Goal: Task Accomplishment & Management: Use online tool/utility

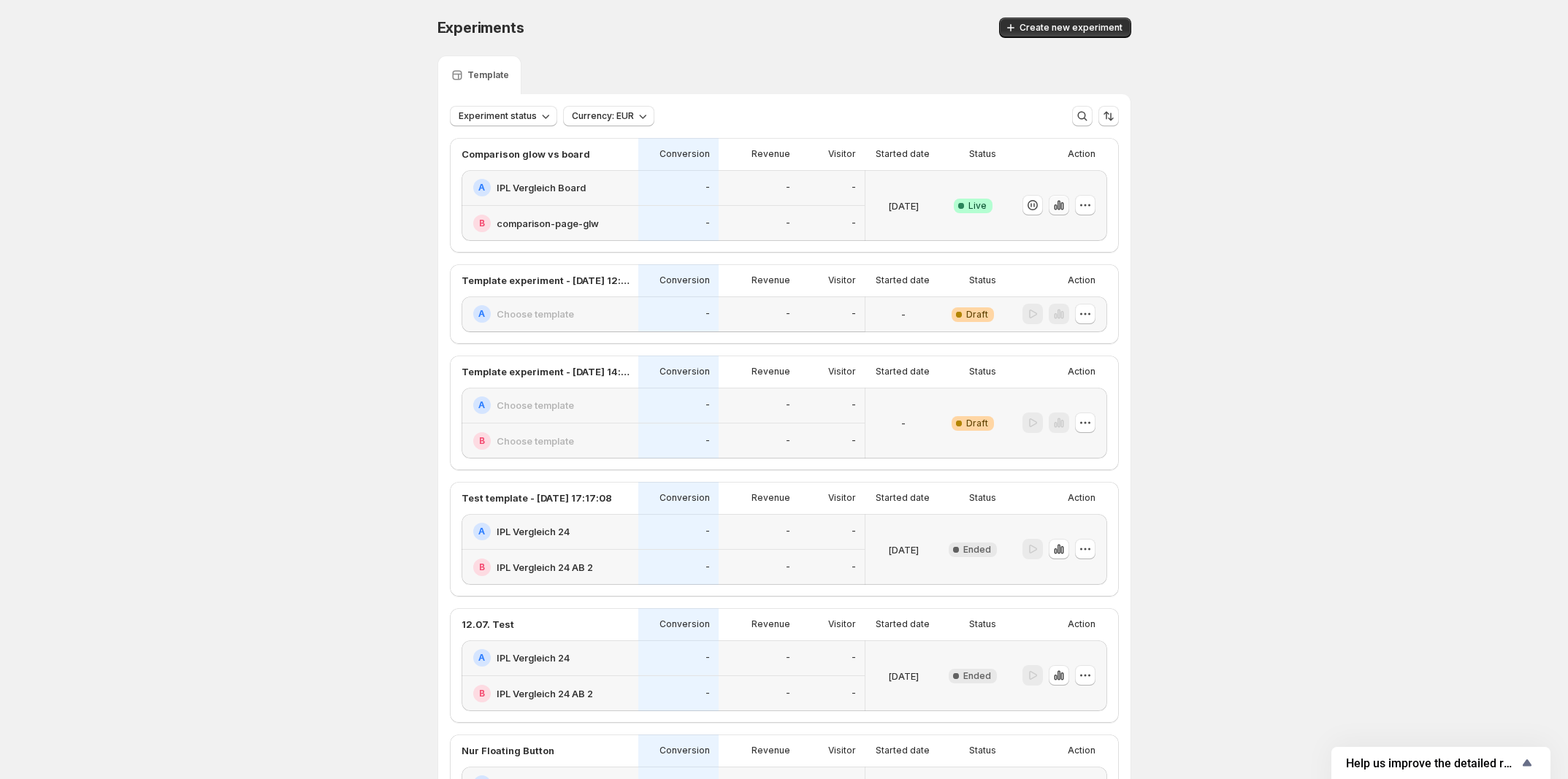
click at [1061, 208] on icon "button" at bounding box center [1058, 205] width 15 height 15
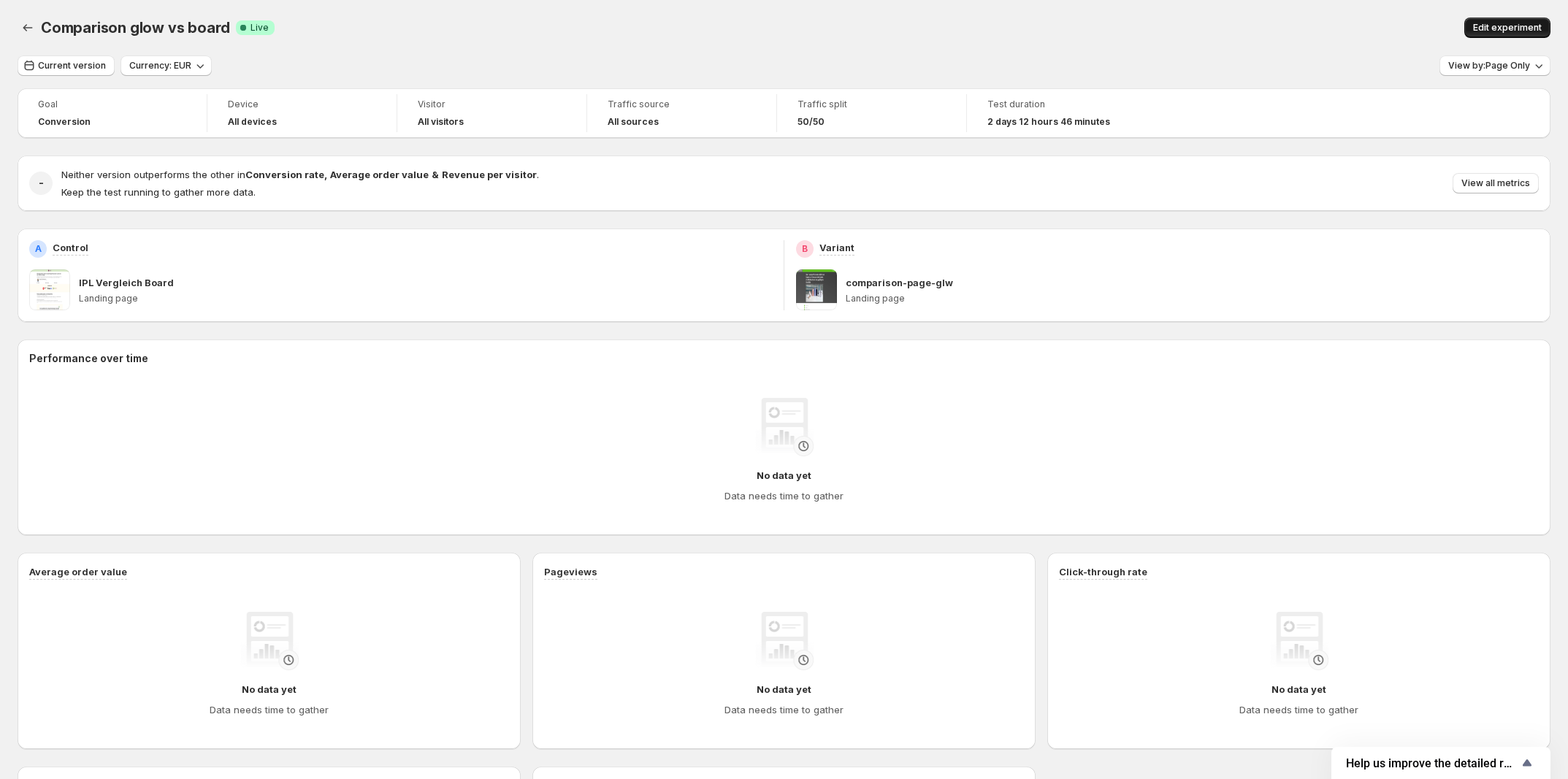
click at [1519, 23] on span "Edit experiment" at bounding box center [1507, 27] width 69 height 11
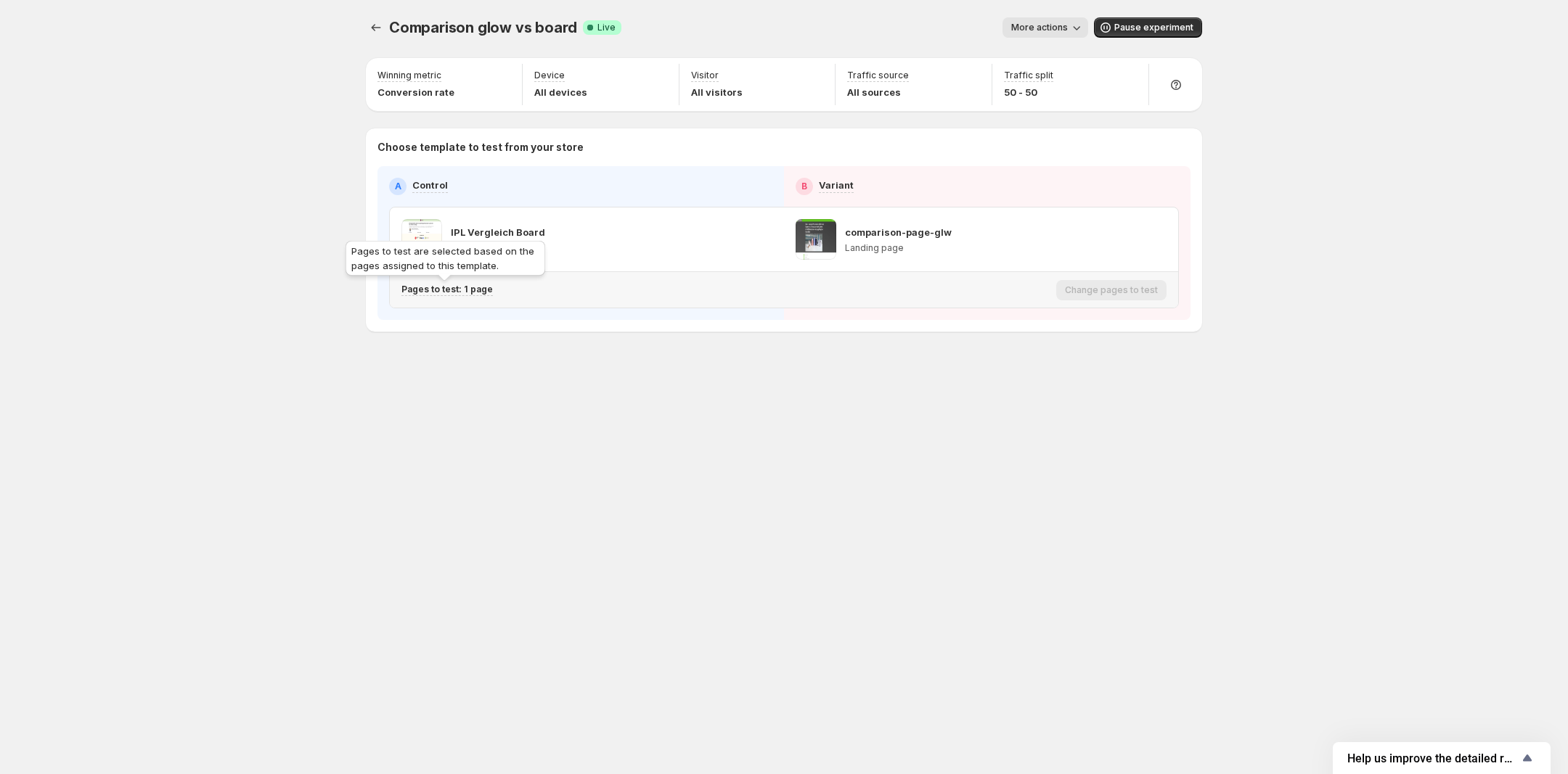
click at [468, 293] on p "Pages to test: 1 page" at bounding box center [447, 289] width 92 height 11
click at [670, 369] on icon "Search for and select a customer segment" at bounding box center [673, 365] width 15 height 15
click at [382, 35] on button "Experiments" at bounding box center [376, 27] width 20 height 20
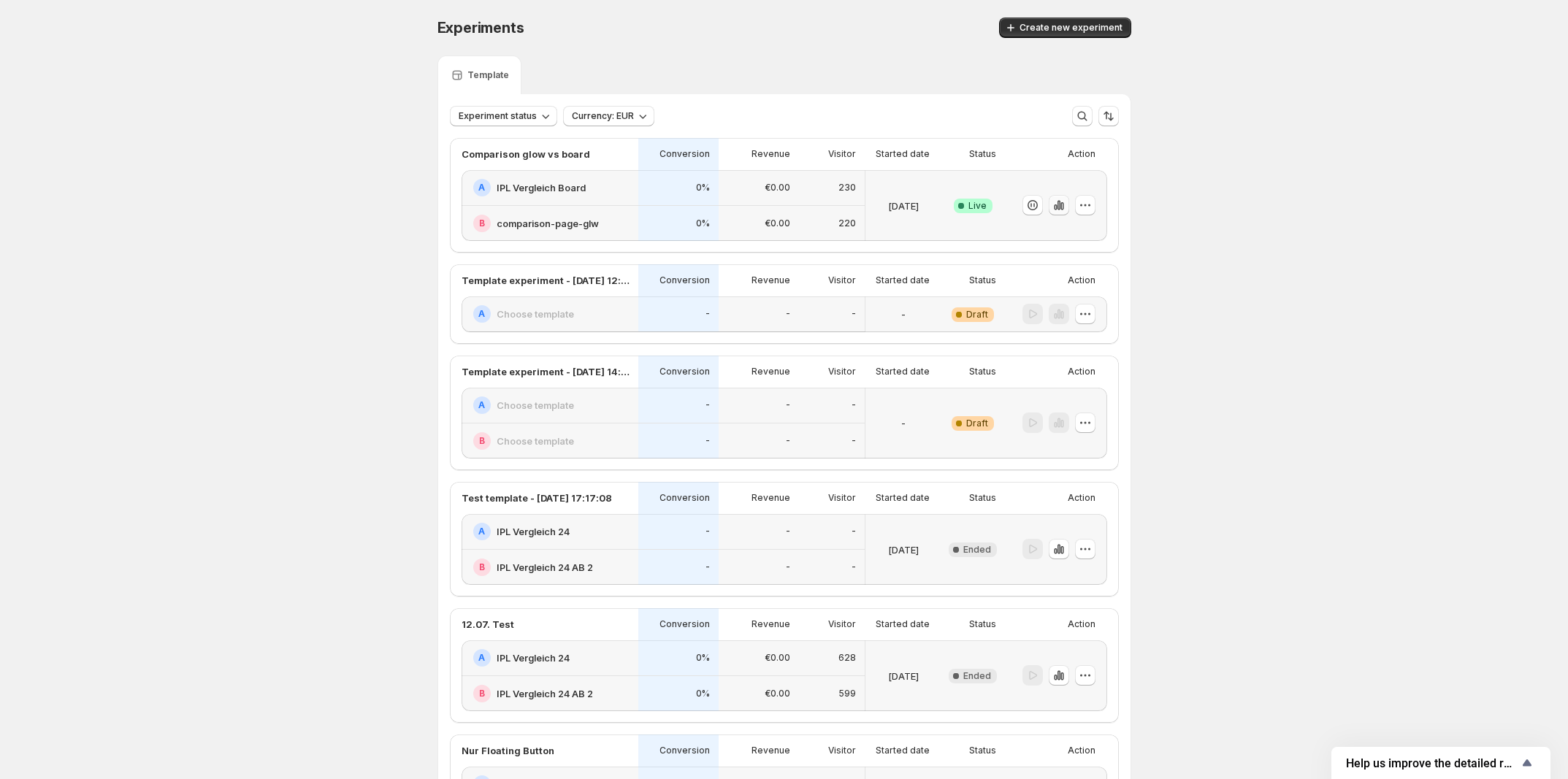
click at [1063, 211] on icon "button" at bounding box center [1058, 205] width 15 height 15
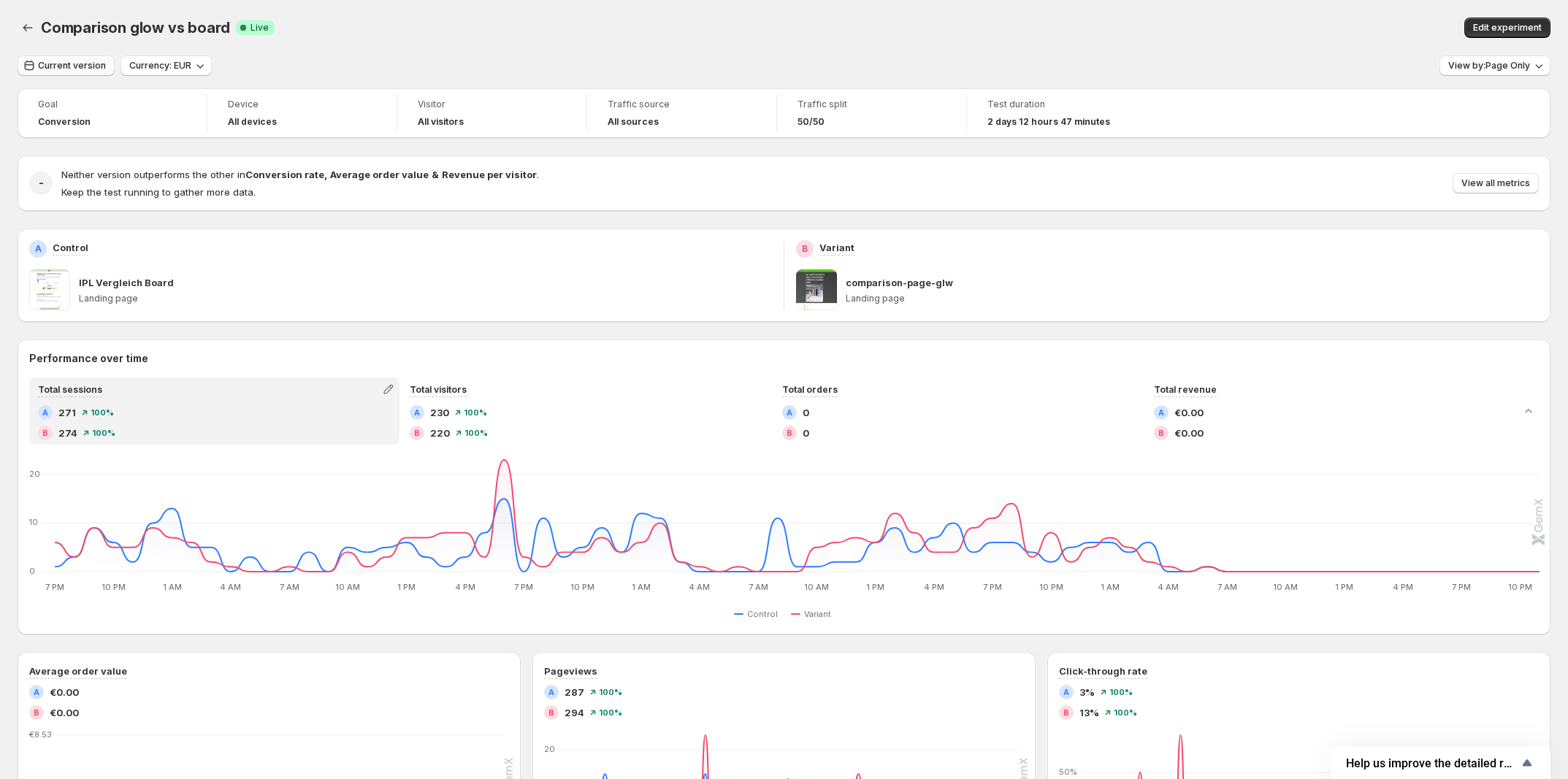
click at [83, 68] on span "Current version" at bounding box center [71, 65] width 68 height 11
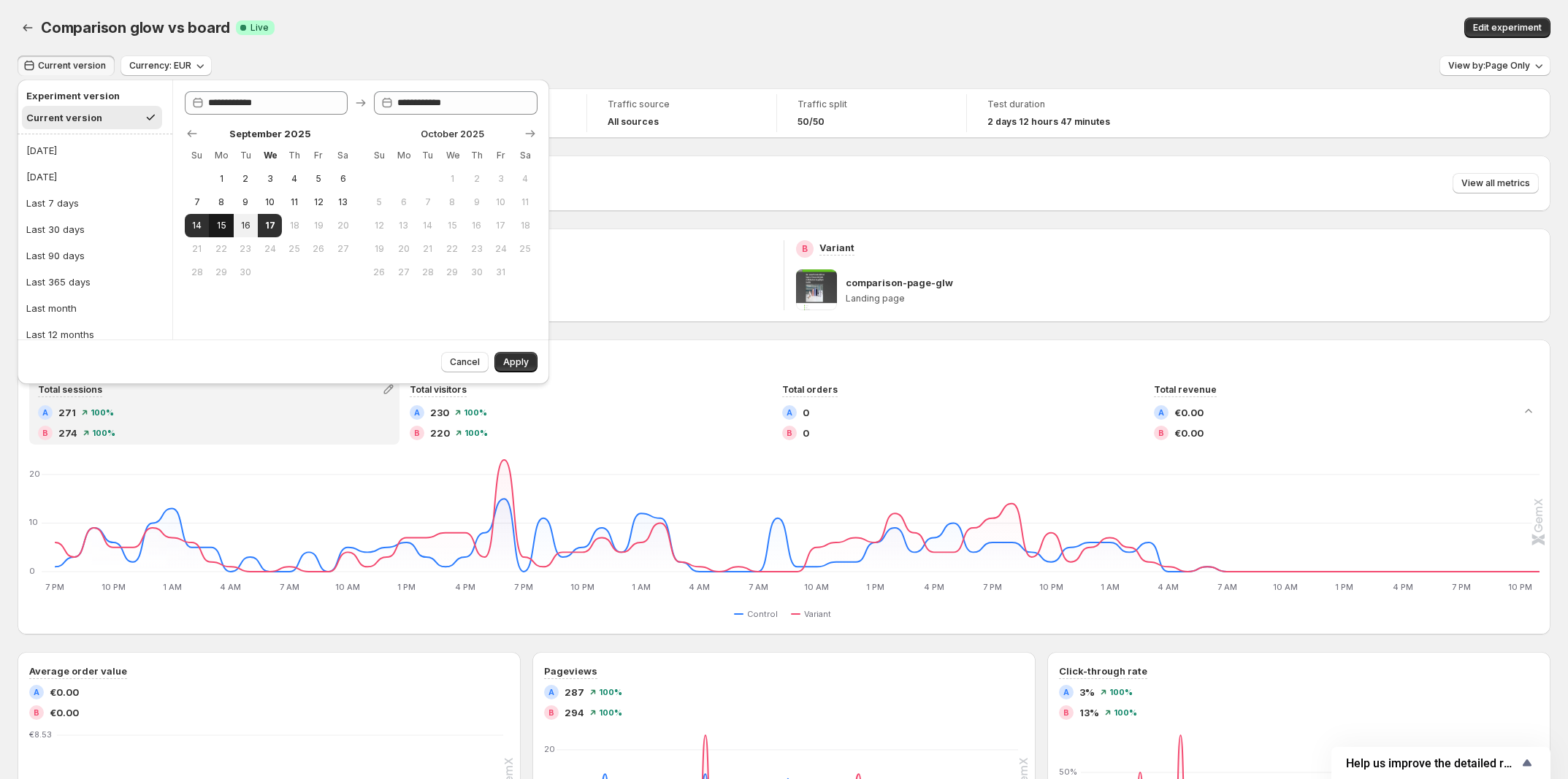
click at [216, 230] on span "15" at bounding box center [221, 225] width 12 height 11
type input "**********"
click at [509, 364] on span "Apply" at bounding box center [515, 361] width 25 height 11
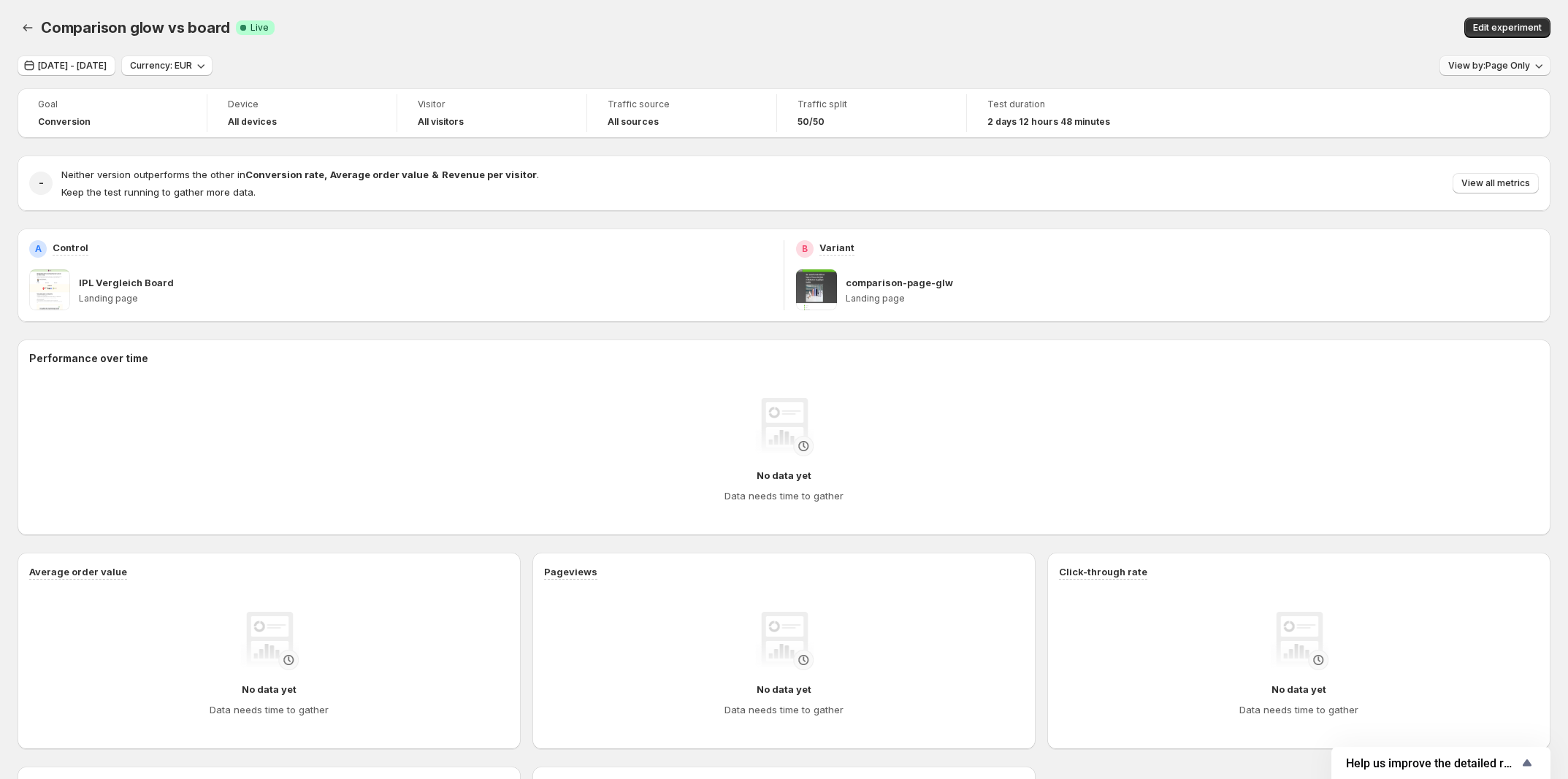
click at [1463, 74] on div "Sep 15, 2025 - Sep 15, 2025 Currency: EUR View by: Page Only Goal Conversion De…" at bounding box center [784, 509] width 1533 height 908
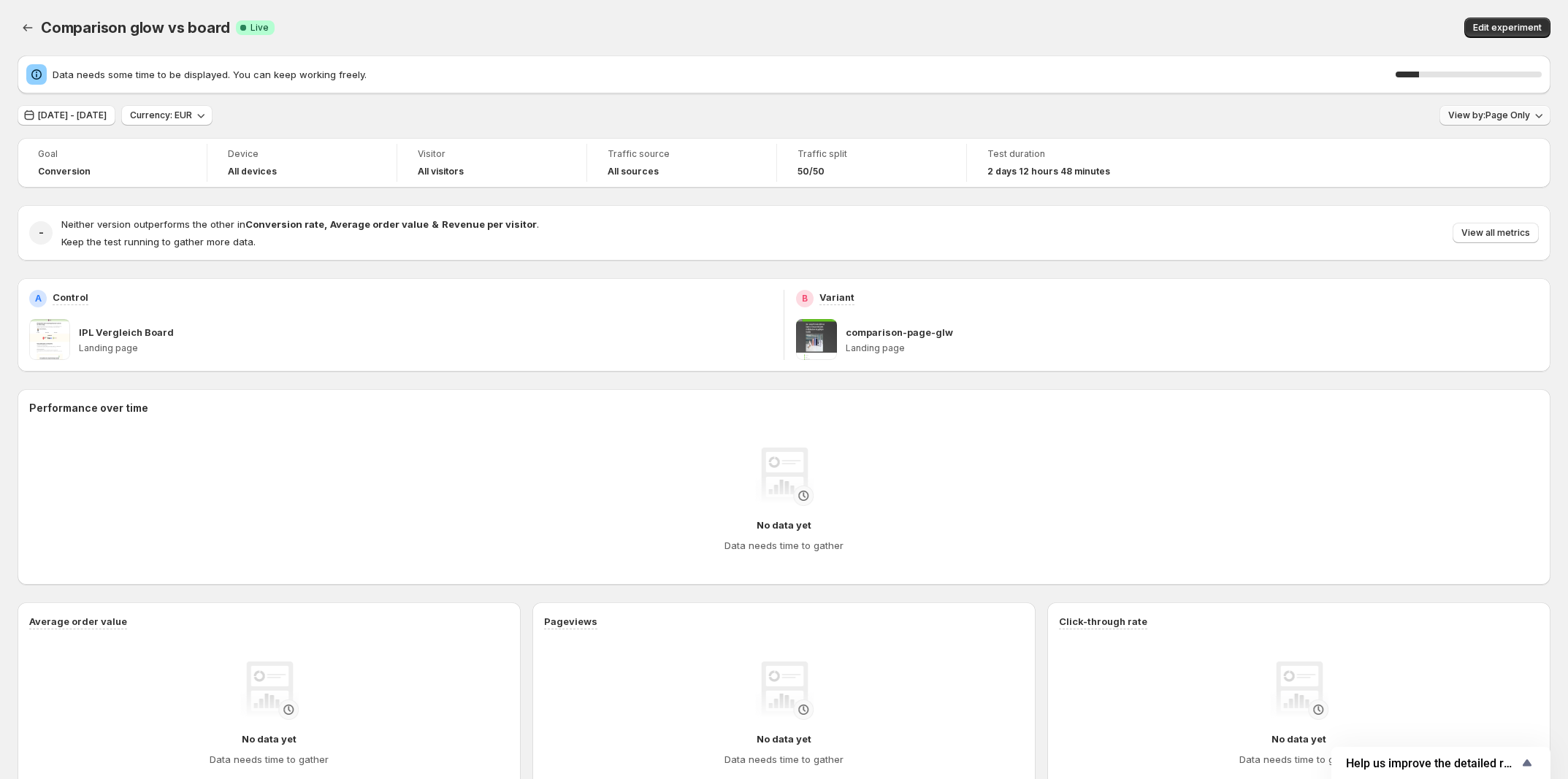
click at [1469, 115] on span "View by: Page Only" at bounding box center [1488, 115] width 82 height 11
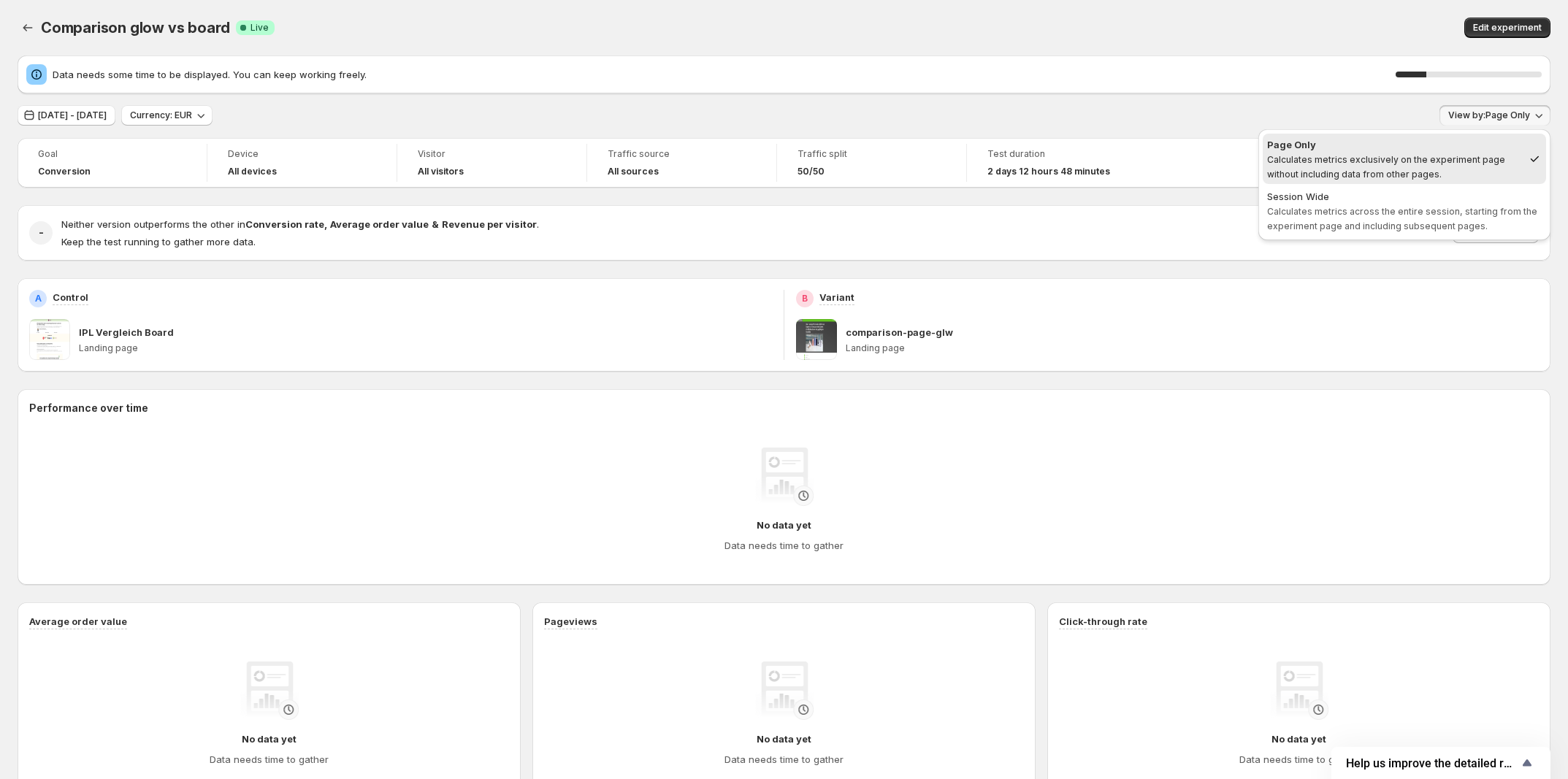
click at [1441, 207] on span "Calculates metrics across the entire session, starting from the experiment page…" at bounding box center [1401, 218] width 270 height 25
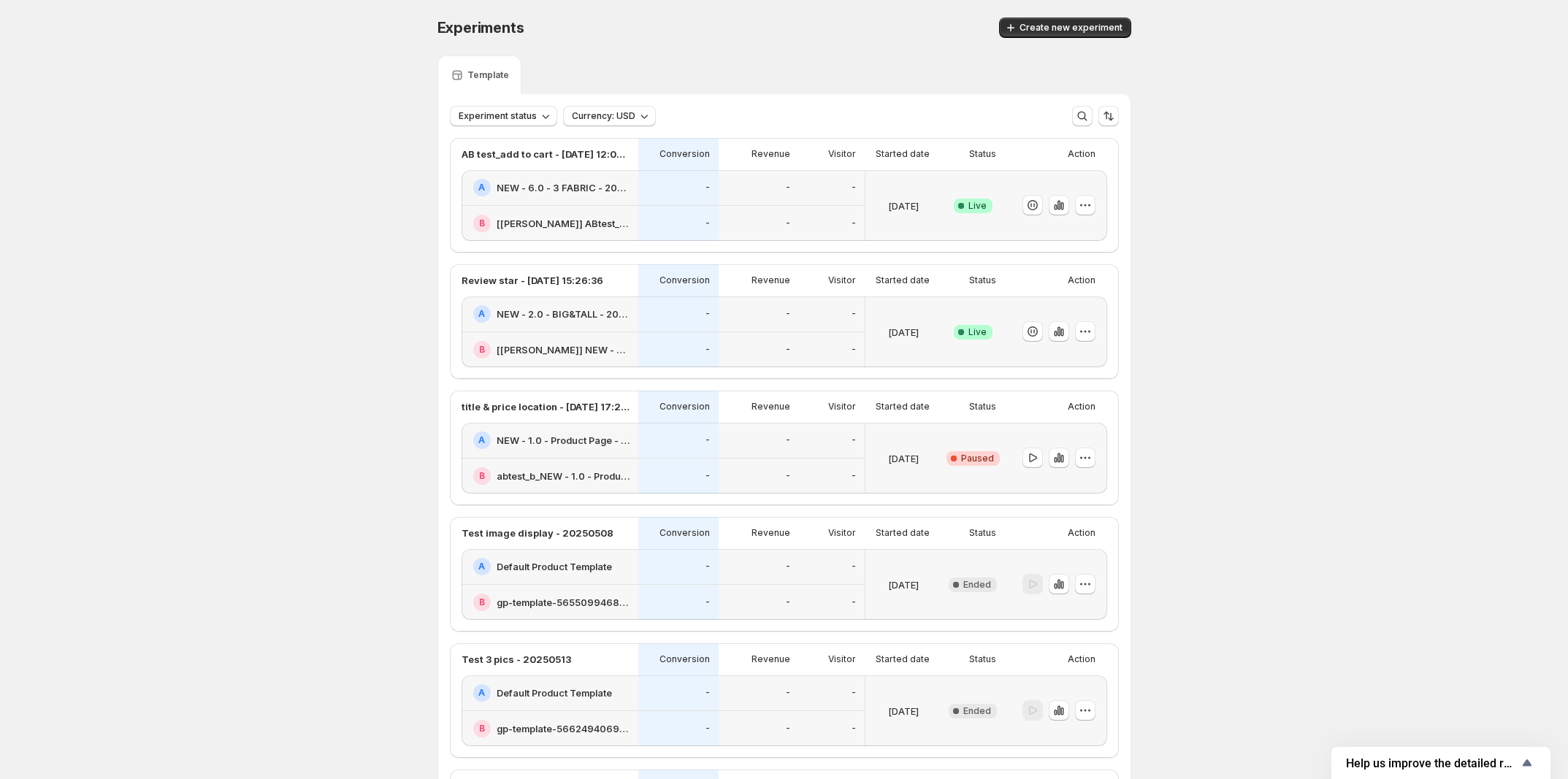
scroll to position [157, 0]
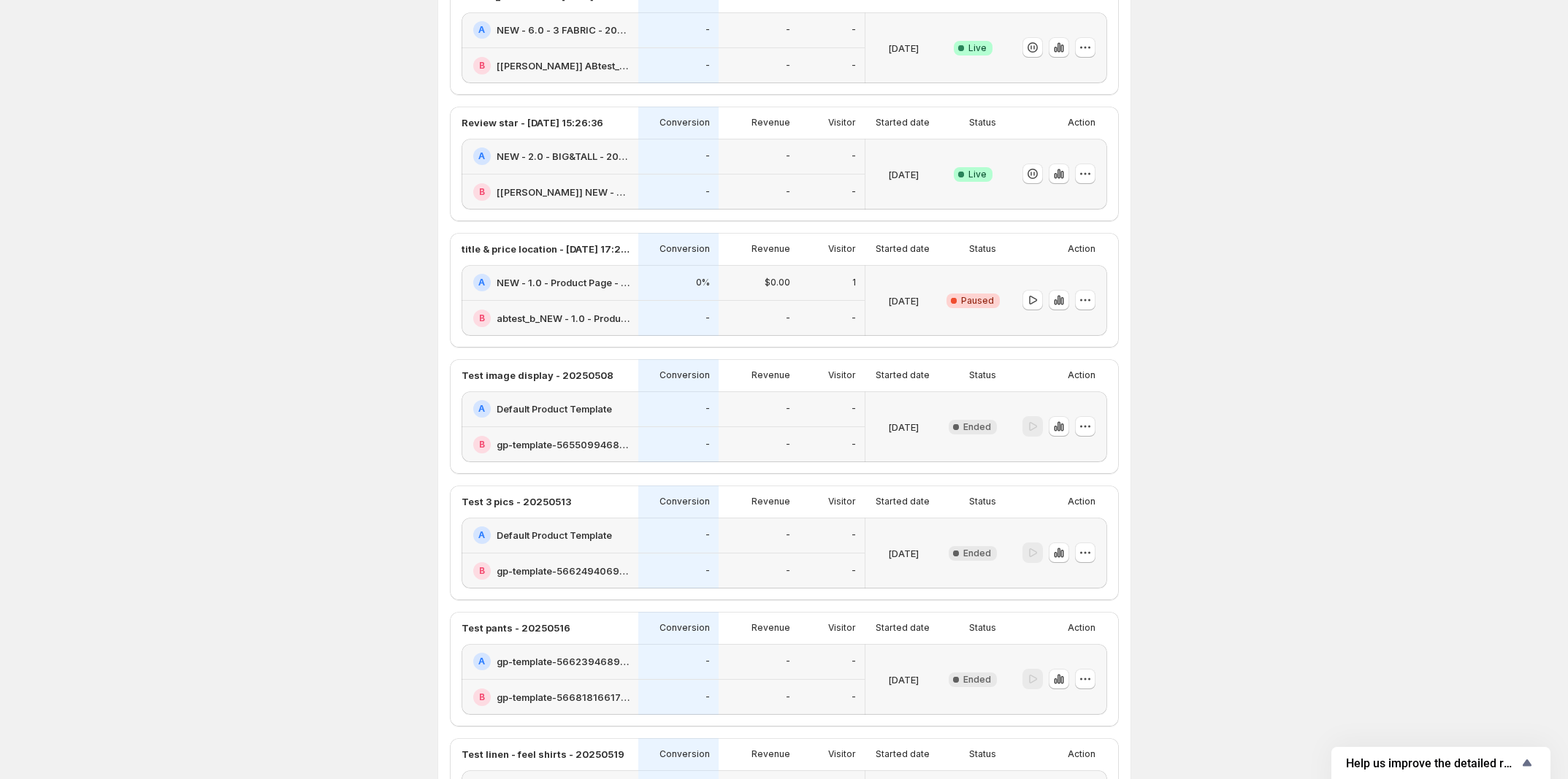
click at [858, 301] on div "1" at bounding box center [831, 283] width 66 height 36
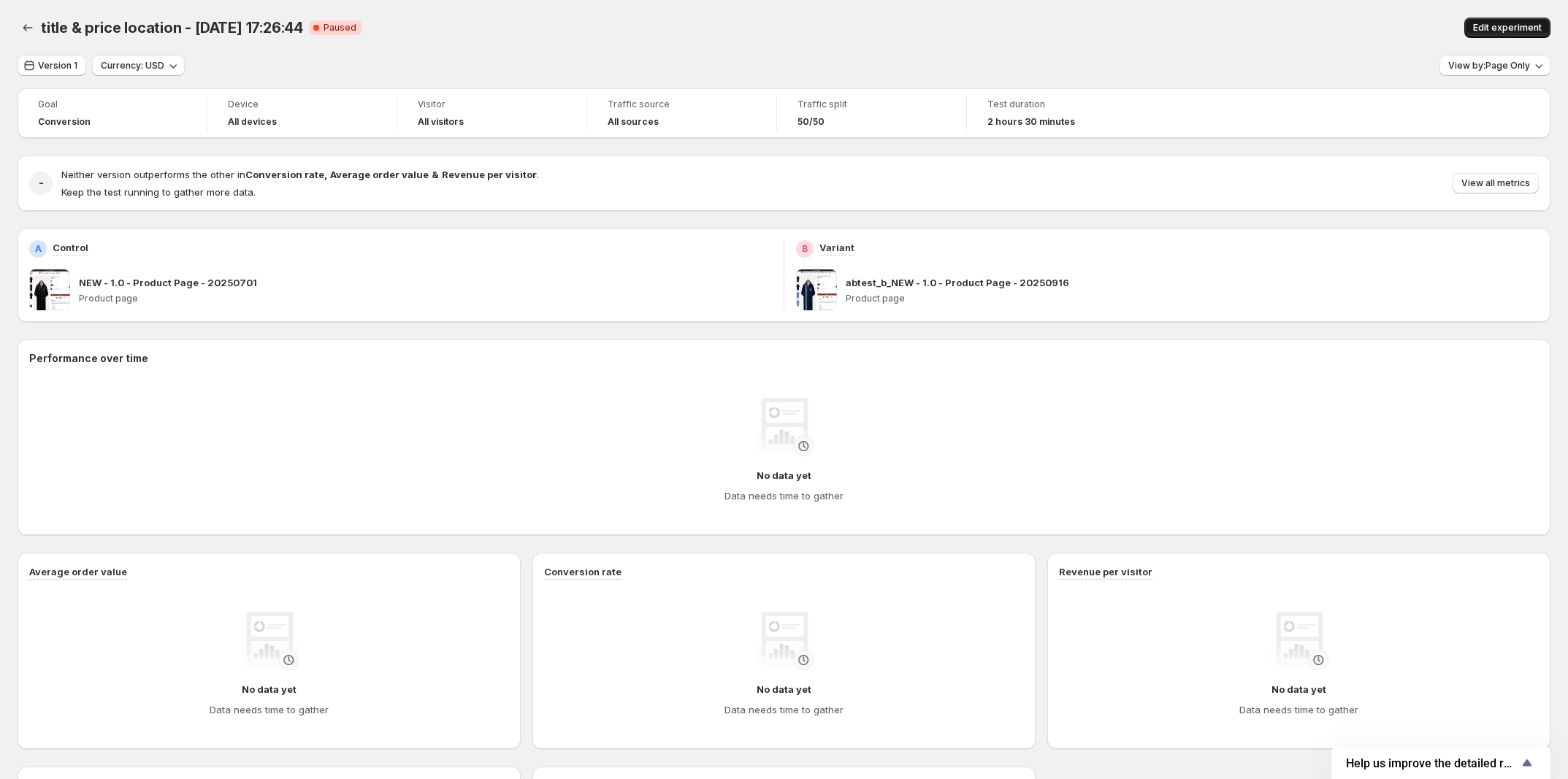
click at [1495, 26] on span "Edit experiment" at bounding box center [1507, 27] width 69 height 11
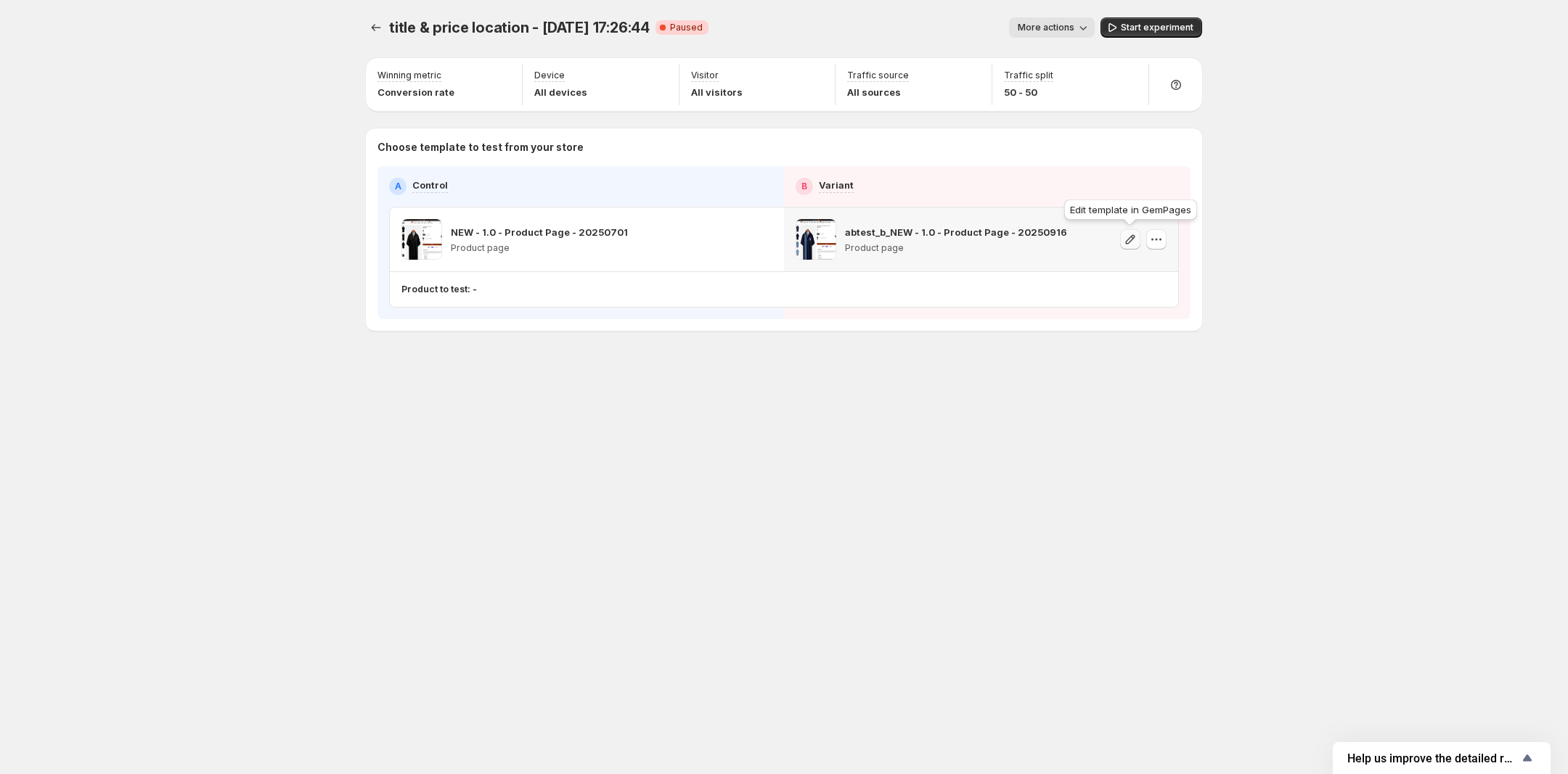
click at [1126, 238] on icon "button" at bounding box center [1130, 239] width 15 height 15
click at [1127, 235] on icon "button" at bounding box center [1130, 239] width 15 height 15
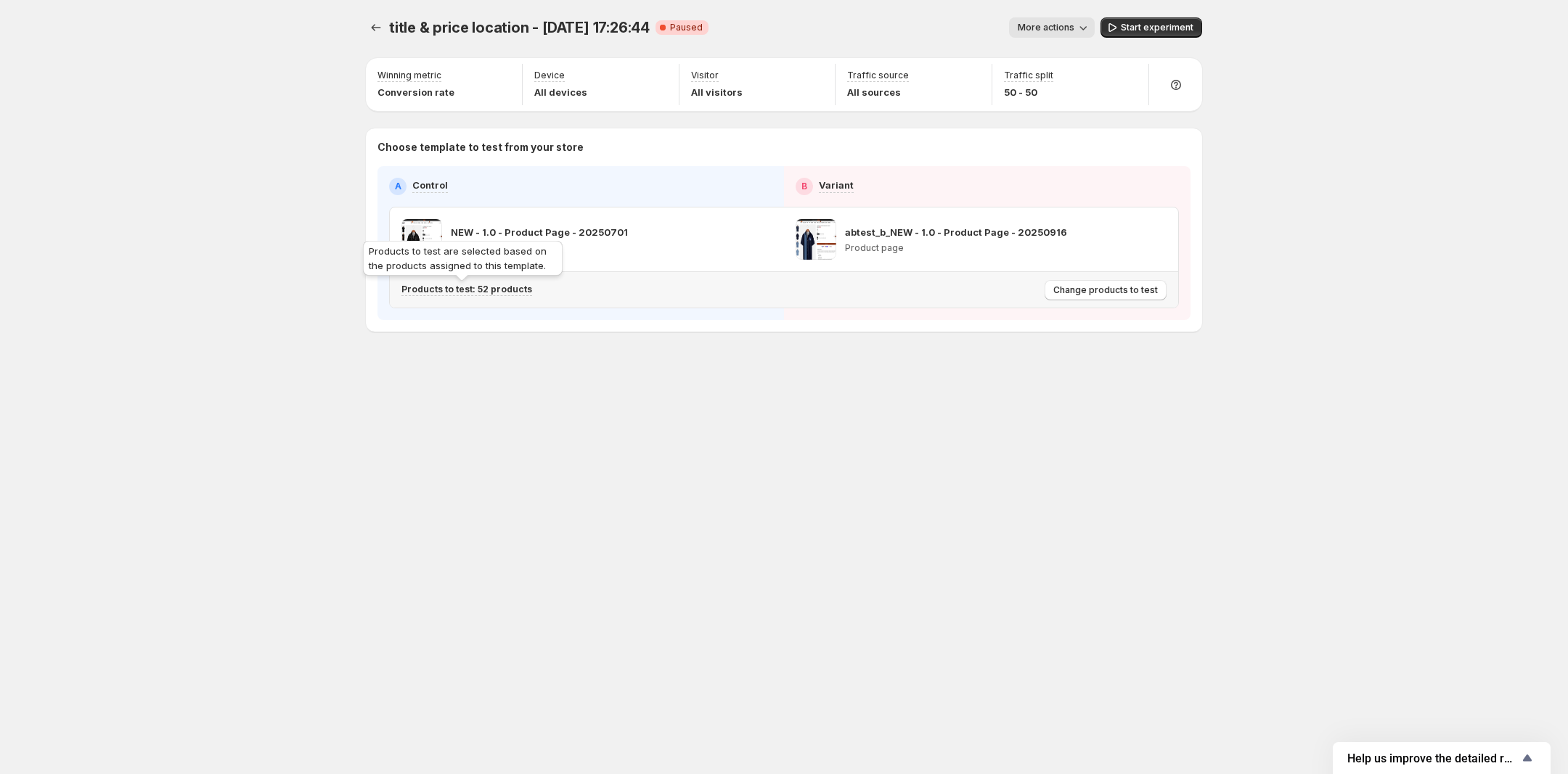
click at [507, 289] on p "Products to test: 52 products" at bounding box center [467, 289] width 131 height 11
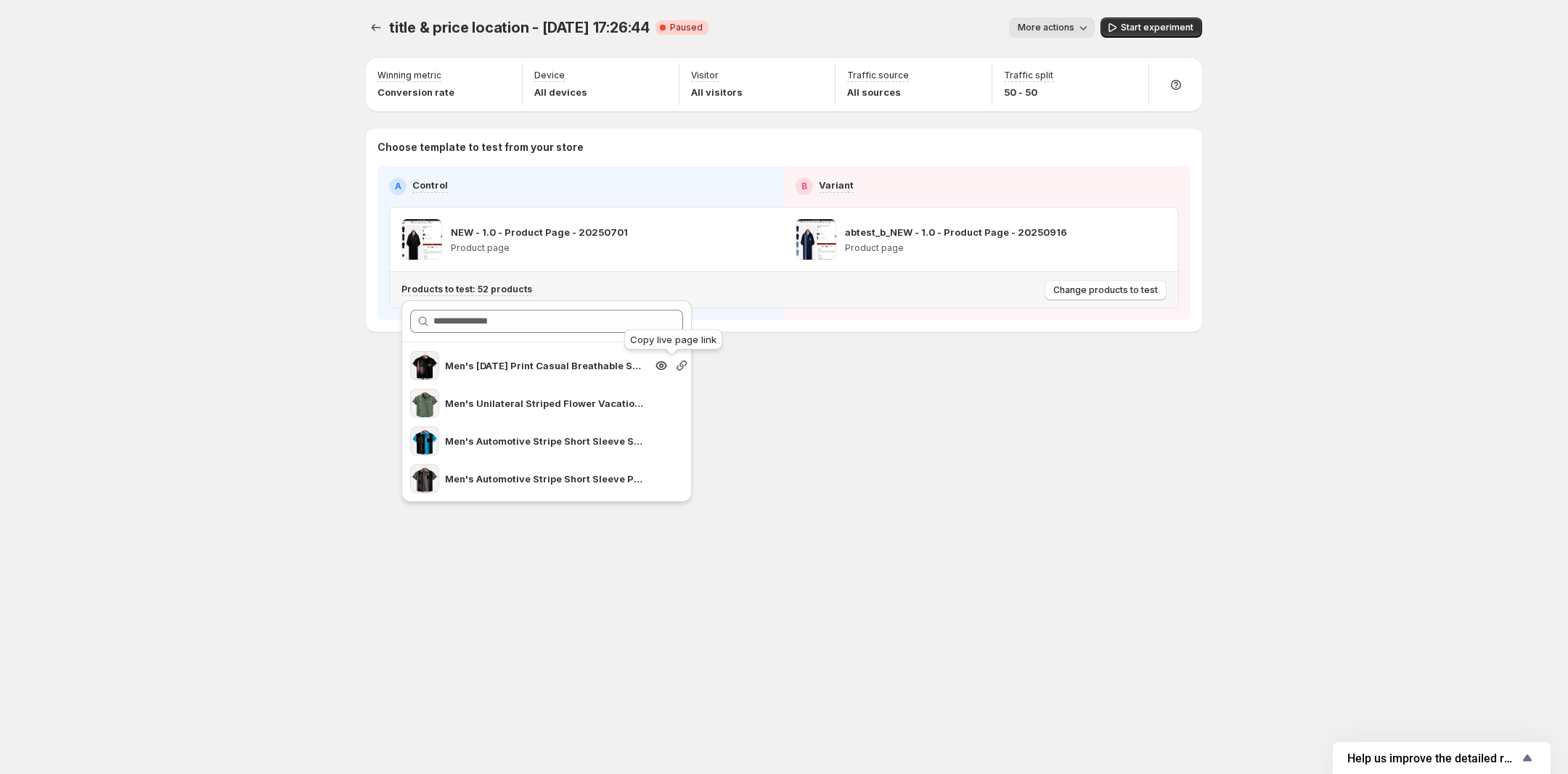
click at [676, 366] on icon "Search for and select a customer segment" at bounding box center [682, 366] width 10 height 10
click at [1143, 29] on span "Start experiment" at bounding box center [1157, 27] width 73 height 11
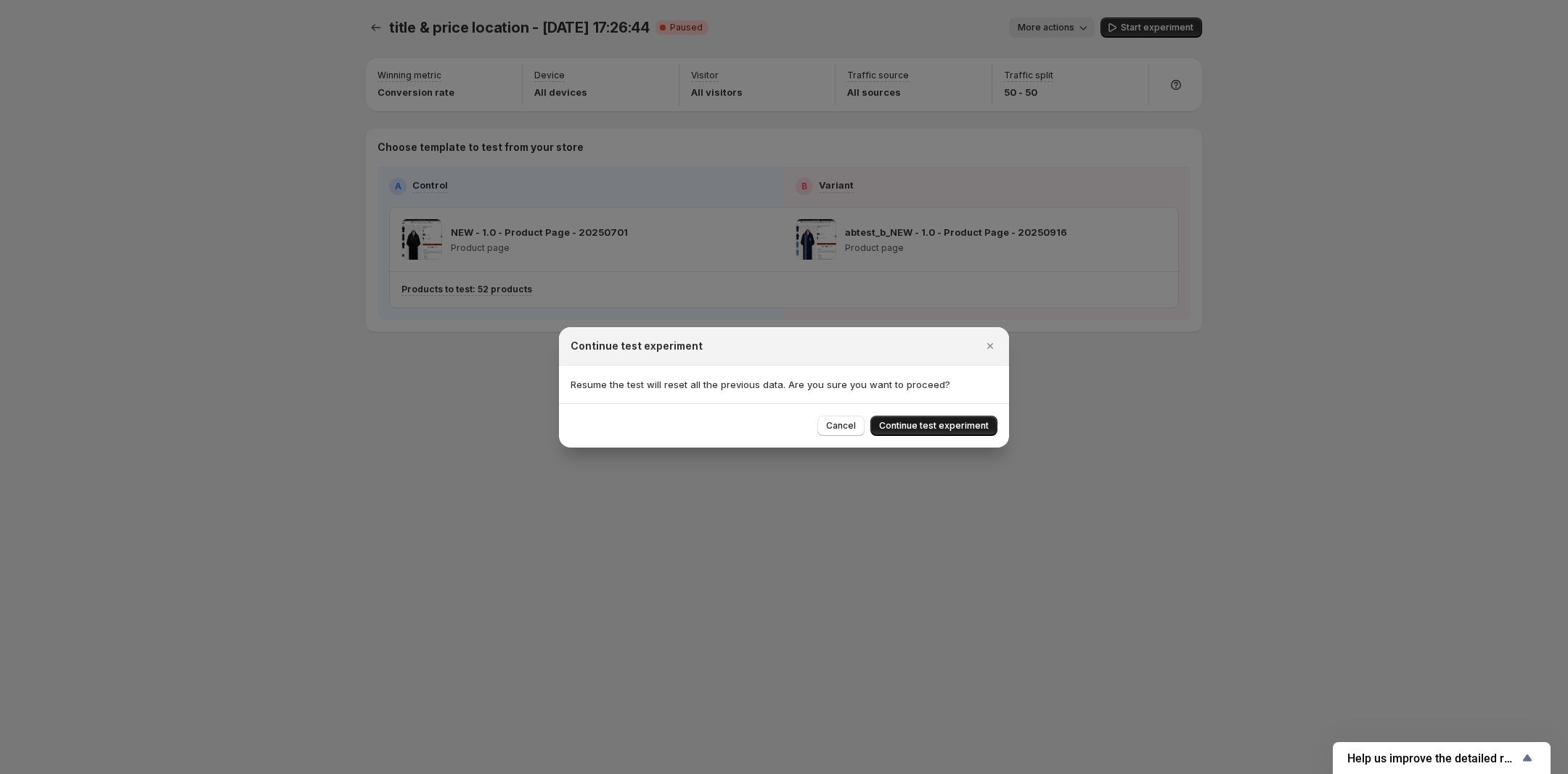
click at [944, 423] on span "Continue test experiment" at bounding box center [933, 425] width 109 height 11
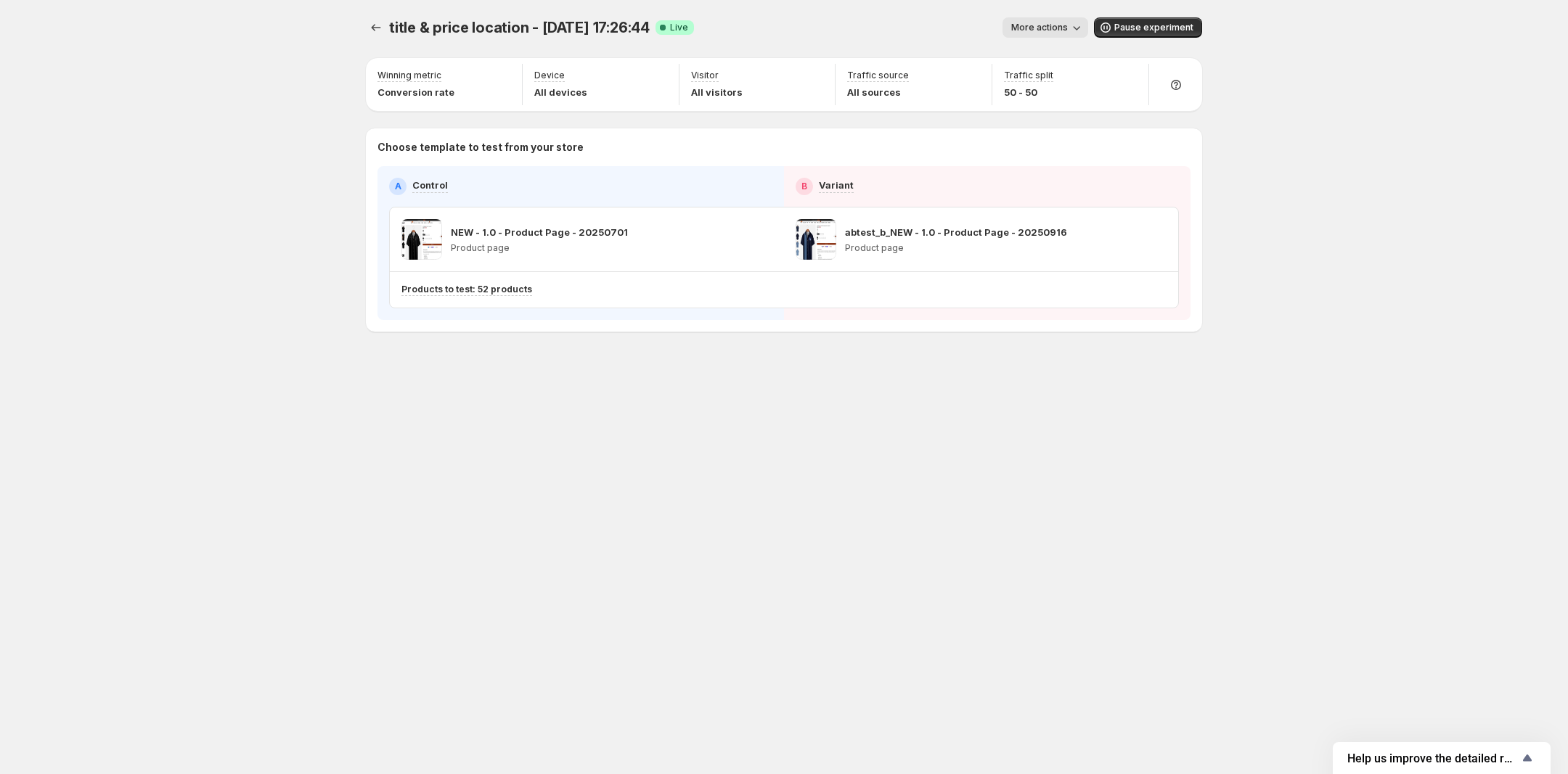
drag, startPoint x: 73, startPoint y: 473, endPoint x: 853, endPoint y: 398, distance: 783.6
click at [829, 458] on div "title & price location - Sep 16, 17:26:44. This page is ready title & price loc…" at bounding box center [784, 387] width 871 height 774
click at [434, 289] on p "Products to test: 52 products" at bounding box center [467, 289] width 131 height 11
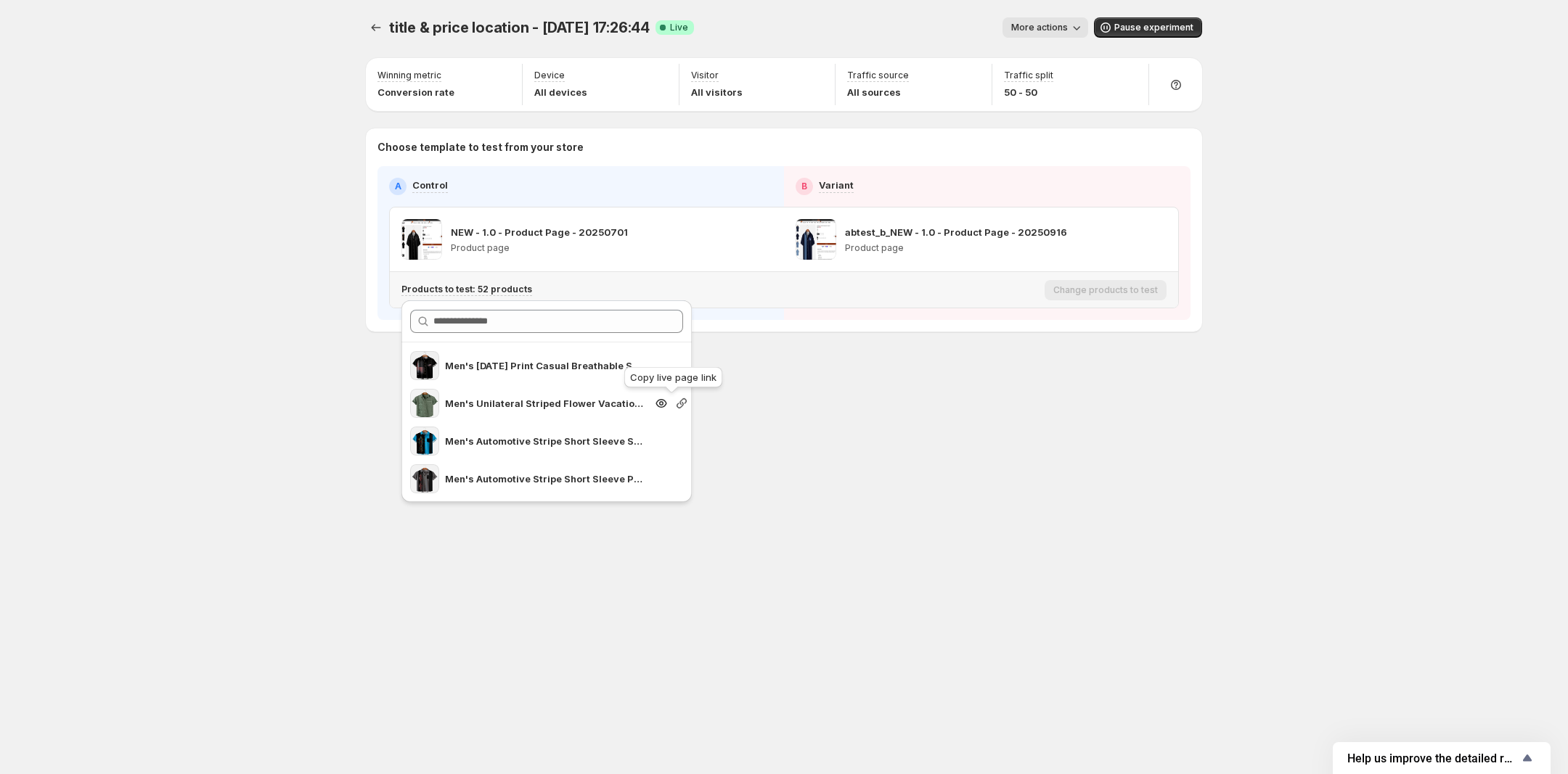
click at [675, 400] on icon "Search for and select a customer segment" at bounding box center [682, 404] width 15 height 15
click at [1136, 246] on button "button" at bounding box center [1130, 238] width 20 height 20
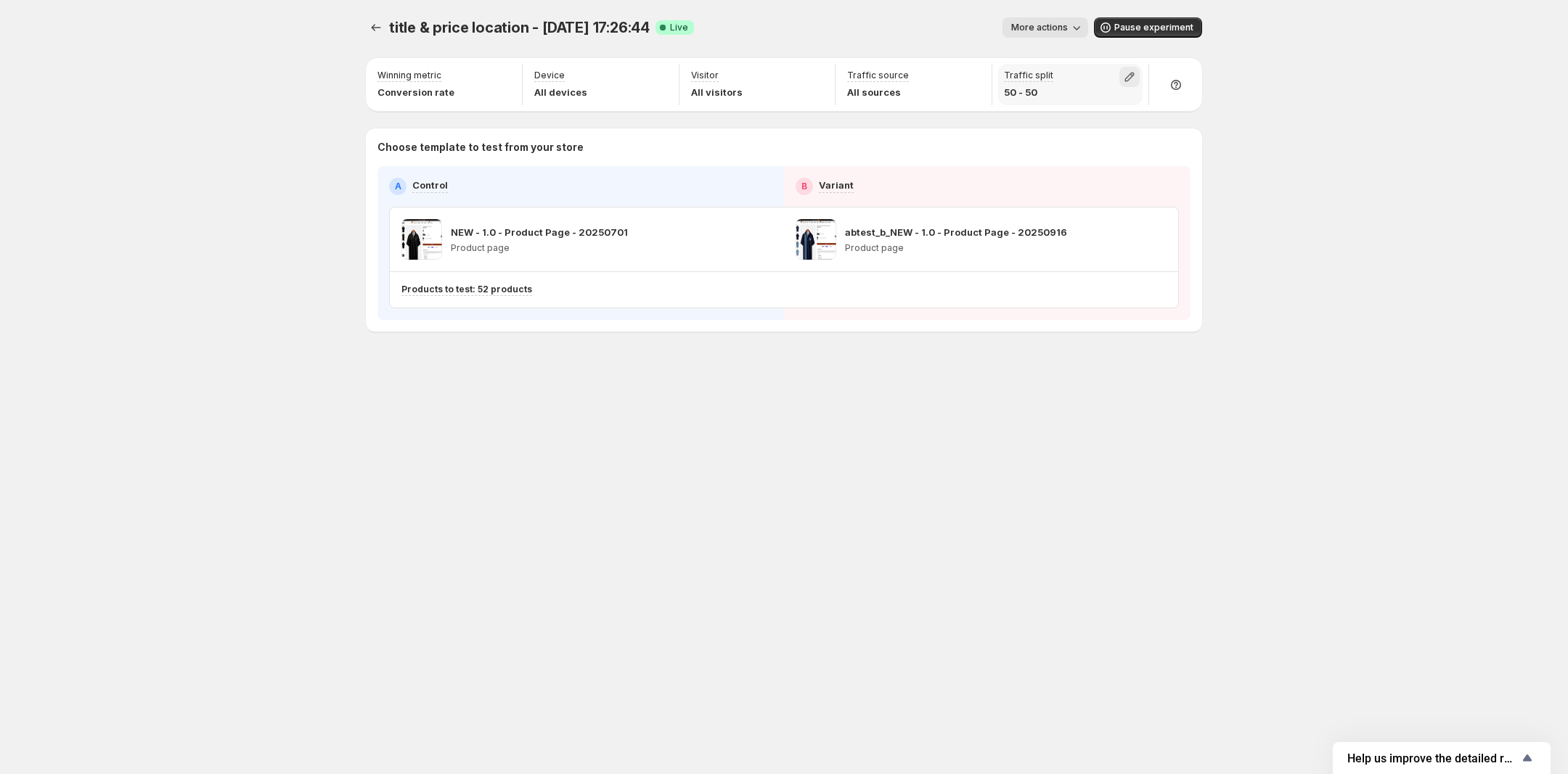
click at [1124, 83] on icon "button" at bounding box center [1129, 77] width 15 height 15
drag, startPoint x: 1126, startPoint y: 104, endPoint x: 1006, endPoint y: 114, distance: 120.4
type input "*"
click at [1025, 114] on input "range" at bounding box center [1129, 107] width 209 height 20
click at [1291, 335] on div "title & price location - Sep 16, 17:26:44. This page is ready title & price loc…" at bounding box center [784, 387] width 1568 height 774
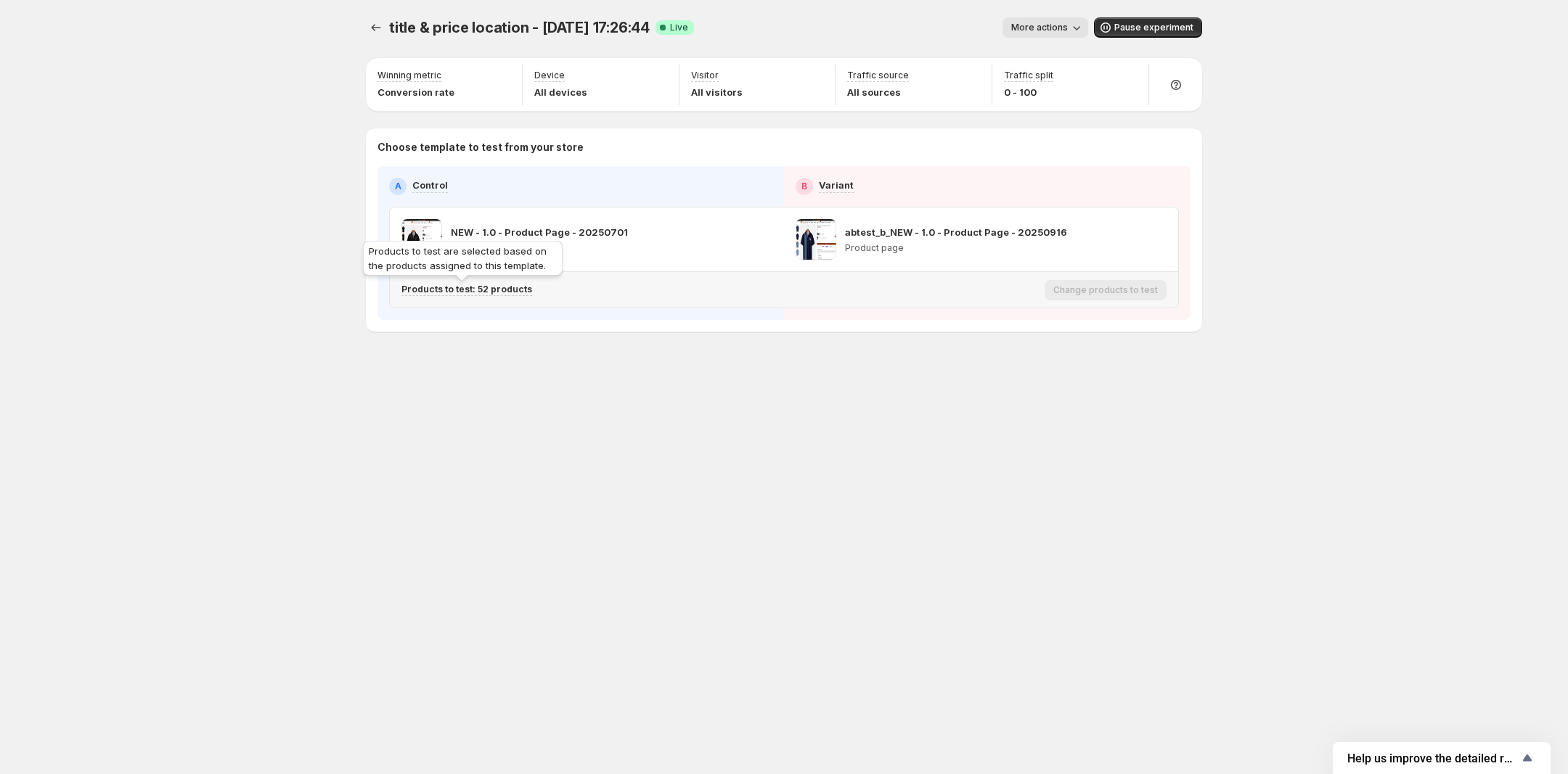
click at [480, 285] on p "Products to test: 52 products" at bounding box center [467, 289] width 131 height 11
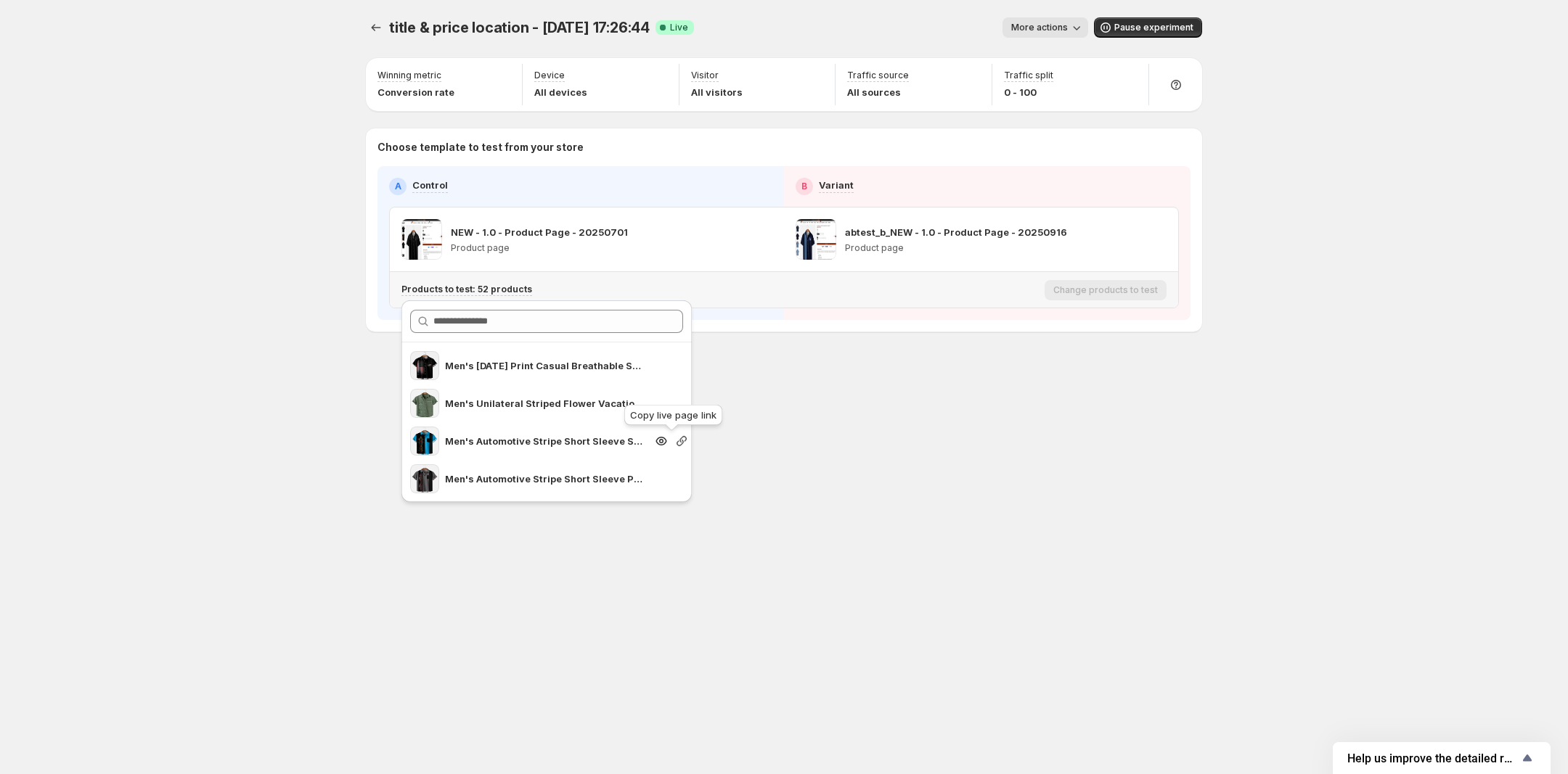
click at [675, 439] on icon "Search for and select a customer segment" at bounding box center [682, 441] width 15 height 15
click at [676, 478] on icon "Search for and select a customer segment" at bounding box center [682, 479] width 10 height 10
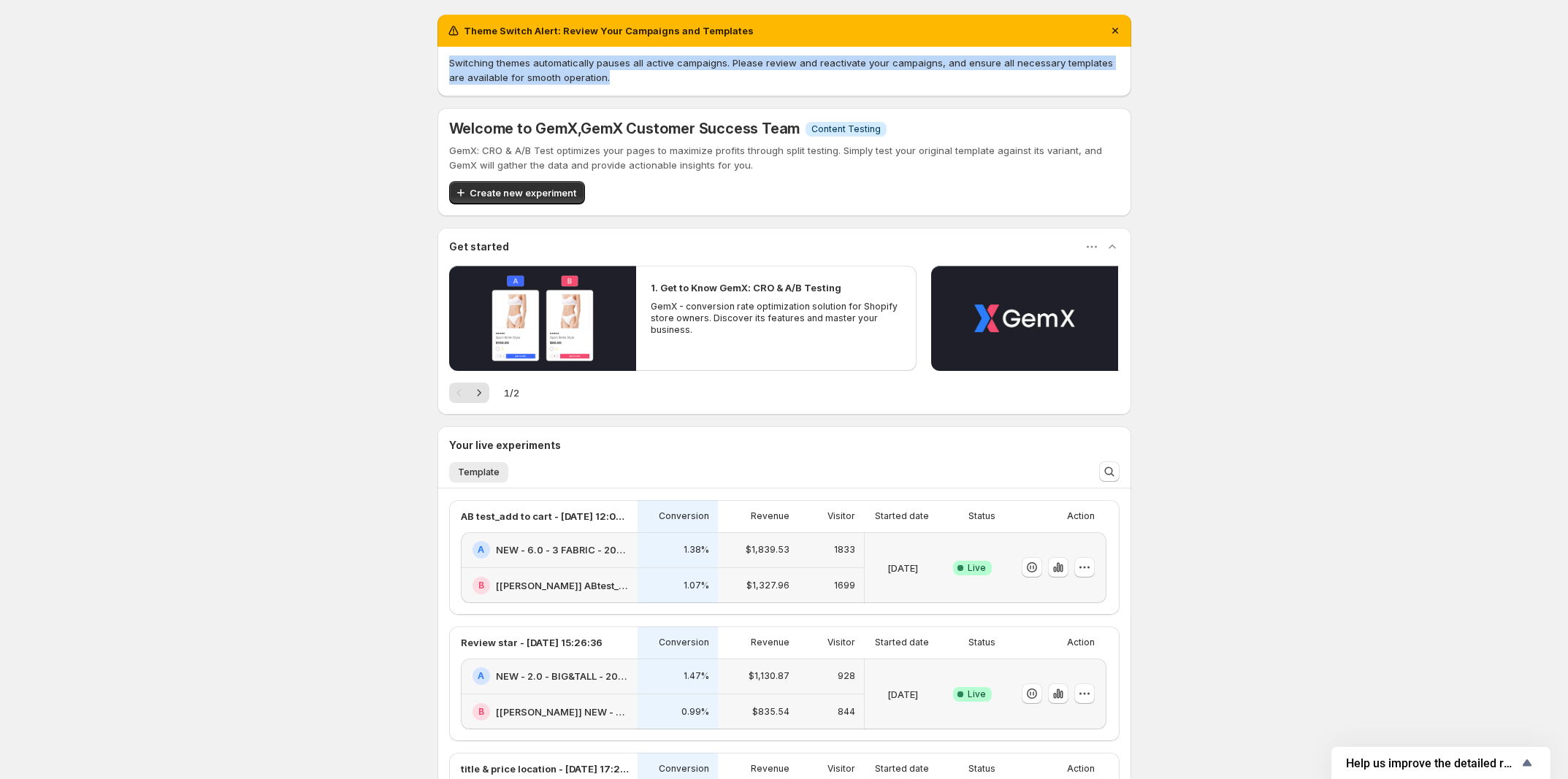
drag, startPoint x: 440, startPoint y: 64, endPoint x: 1057, endPoint y: 75, distance: 617.1
click at [1057, 75] on div "Switching themes automatically pauses all active campaigns. Please review and r…" at bounding box center [784, 71] width 693 height 49
click at [712, 80] on div "Switching themes automatically pauses all active campaigns. Please review and r…" at bounding box center [784, 69] width 671 height 29
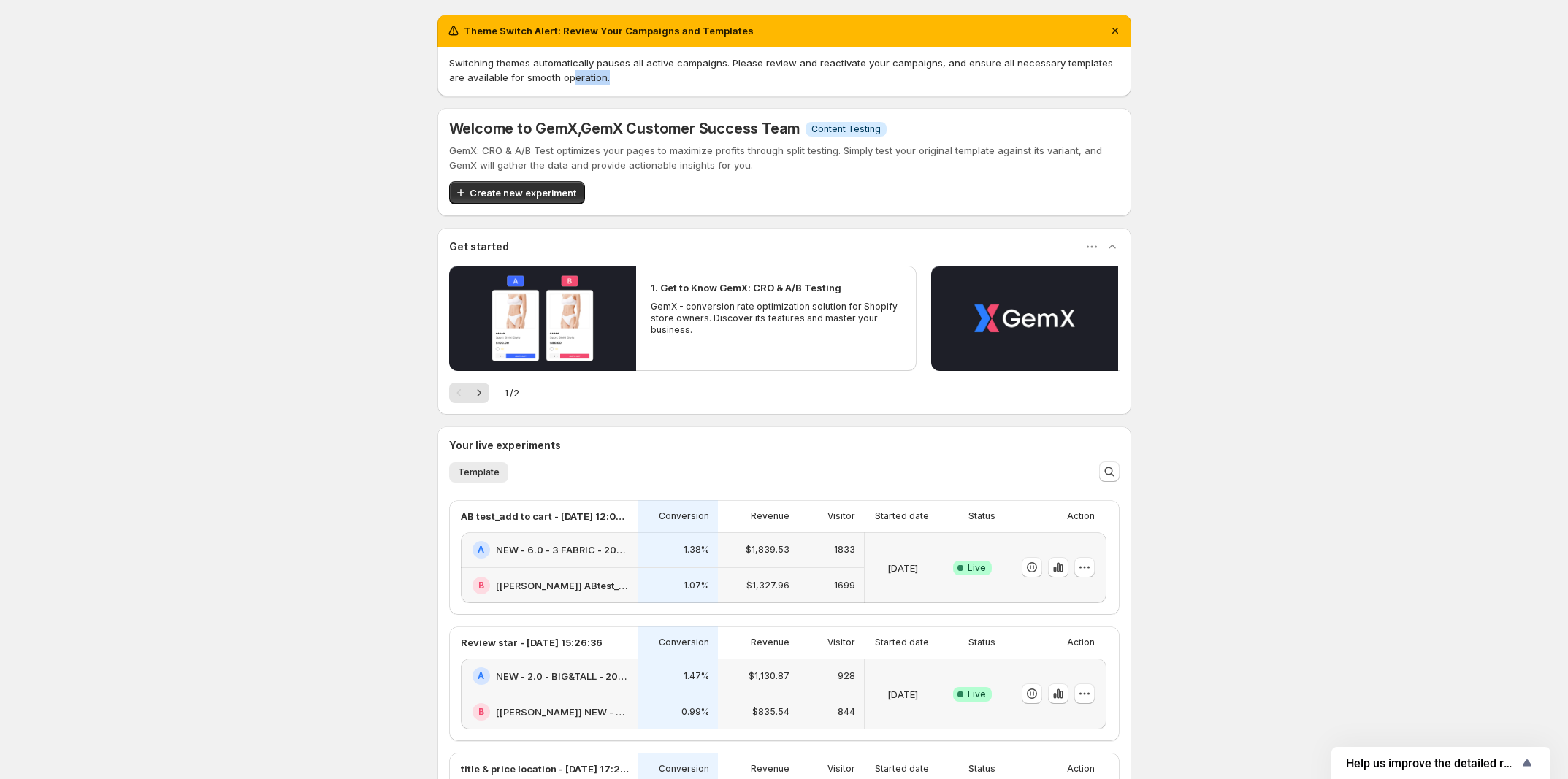
drag, startPoint x: 618, startPoint y: 76, endPoint x: 242, endPoint y: 153, distance: 383.8
click at [417, 76] on div "Theme Switch Alert: Review Your Campaigns and Templates Switching themes automa…" at bounding box center [784, 531] width 1568 height 1063
click at [261, 145] on div "Theme Switch Alert: Review Your Campaigns and Templates Switching themes automa…" at bounding box center [784, 531] width 1568 height 1063
